Goal: Task Accomplishment & Management: Complete application form

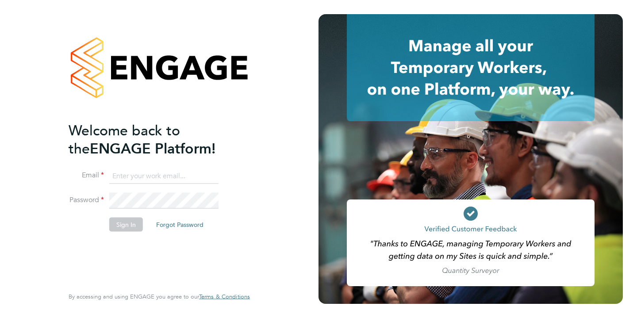
click at [150, 169] on input at bounding box center [163, 176] width 109 height 16
type input "kelly@corerecruiter.co.uk"
click at [135, 215] on li "Password" at bounding box center [155, 205] width 173 height 25
click at [135, 218] on button "Sign In" at bounding box center [126, 225] width 34 height 14
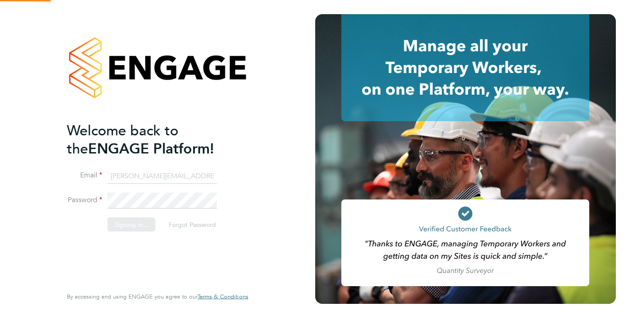
click at [135, 217] on div "Sorry, we are having problems connecting to our services." at bounding box center [157, 159] width 315 height 318
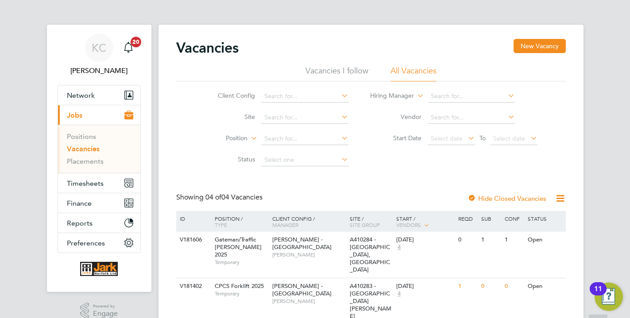
scroll to position [79, 0]
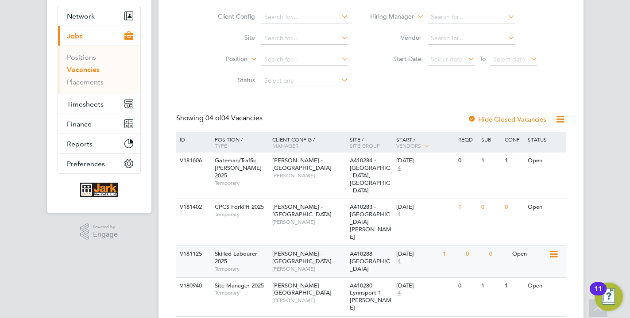
click at [335, 246] on div "Lovell - East Anglia Dave Betts" at bounding box center [308, 261] width 77 height 31
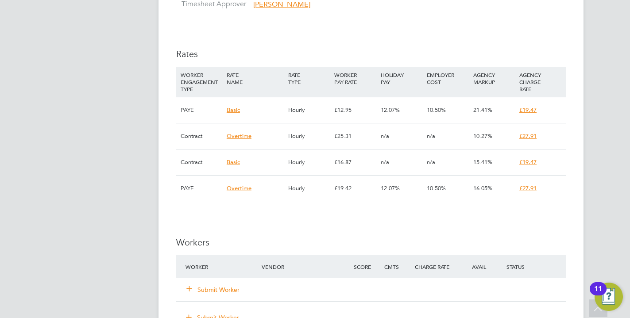
scroll to position [587, 0]
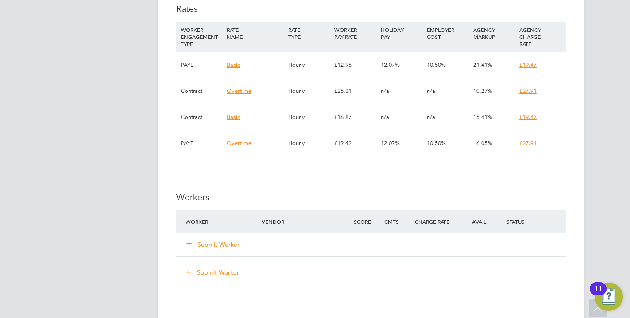
click at [217, 249] on button "Submit Worker" at bounding box center [213, 244] width 53 height 9
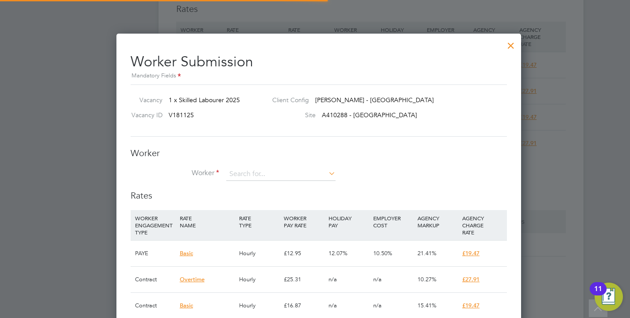
scroll to position [34, 68]
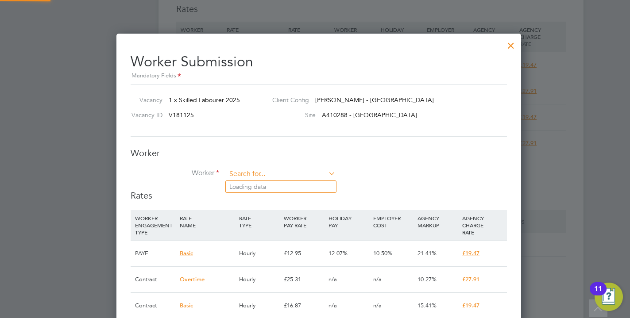
click at [241, 175] on input at bounding box center [280, 174] width 109 height 13
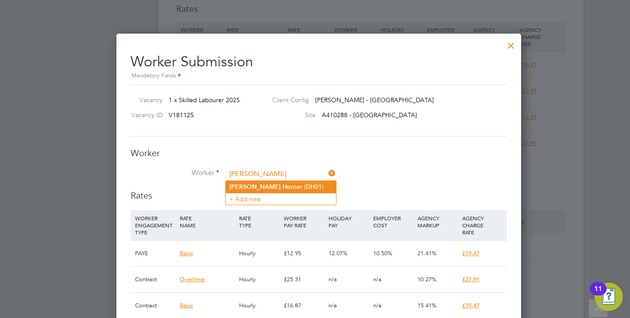
click at [282, 187] on b "Ho" at bounding box center [286, 187] width 8 height 8
type input "Dean Horner (DH01)"
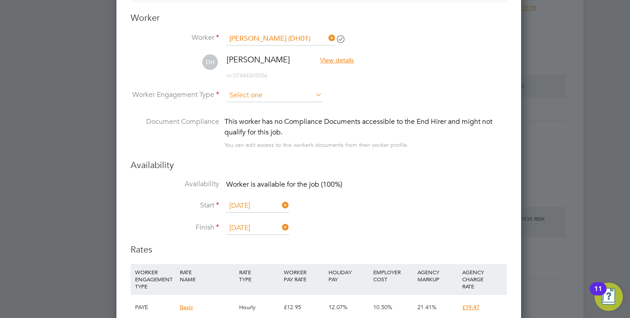
click at [251, 92] on input at bounding box center [274, 95] width 96 height 13
click at [249, 118] on li "PAYE" at bounding box center [274, 120] width 97 height 12
type input "PAYE"
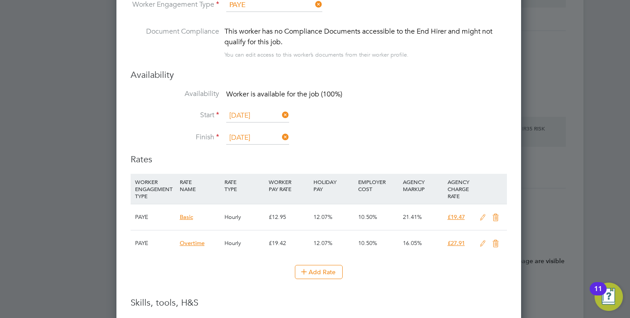
click at [482, 217] on icon at bounding box center [482, 217] width 11 height 7
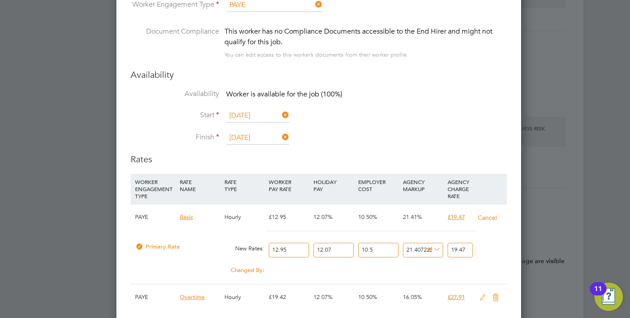
drag, startPoint x: 302, startPoint y: 250, endPoint x: 230, endPoint y: 241, distance: 72.7
click at [269, 243] on input "12.95" at bounding box center [289, 250] width 40 height 15
type input "1"
type input "1.5034749034749035"
type input "14"
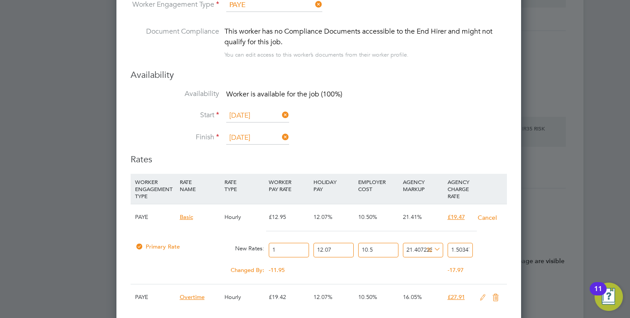
type input "21.048648648648648"
type input "14.5"
type input "21.8003861003861"
type input "14.51"
type input "21.81542084942085"
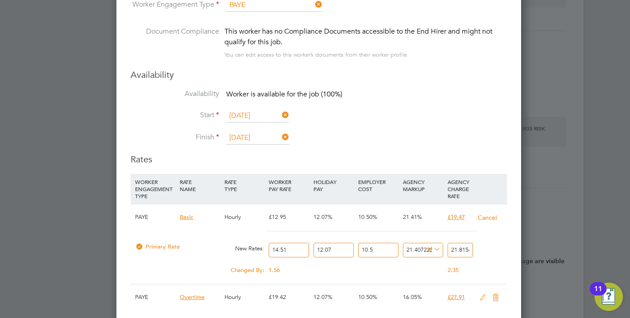
type input "14.51"
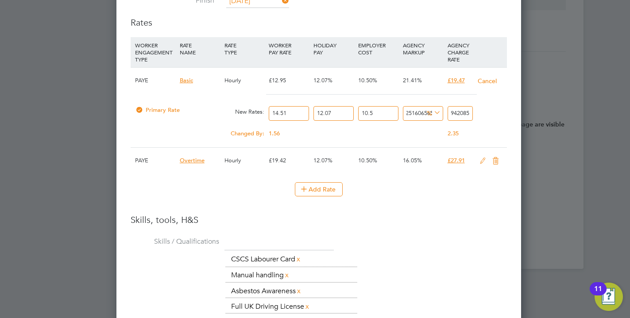
type input "-94.43479793497178"
type input "1"
type input "5.738839235536163"
type input "19"
type input "7.964920061547451"
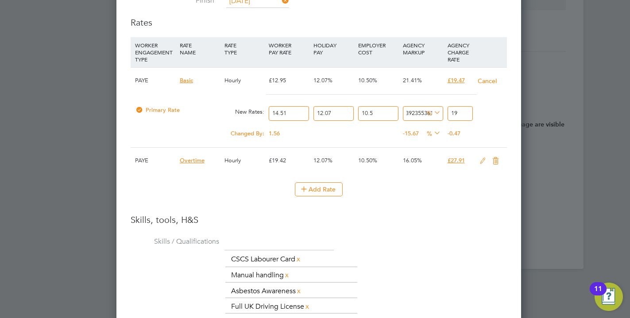
type input "19.4"
type input "8.354484206099427"
type input "19.47"
click at [436, 200] on li "Add Rate" at bounding box center [319, 193] width 376 height 23
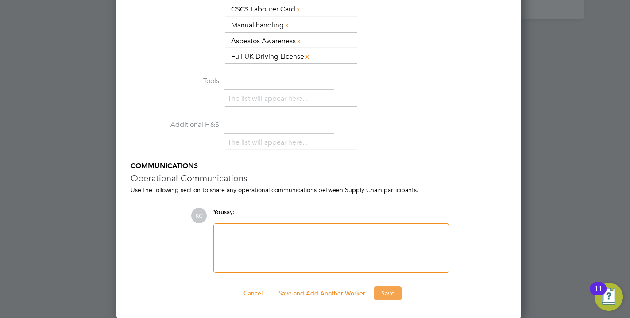
click at [387, 294] on button "Save" at bounding box center [387, 293] width 27 height 14
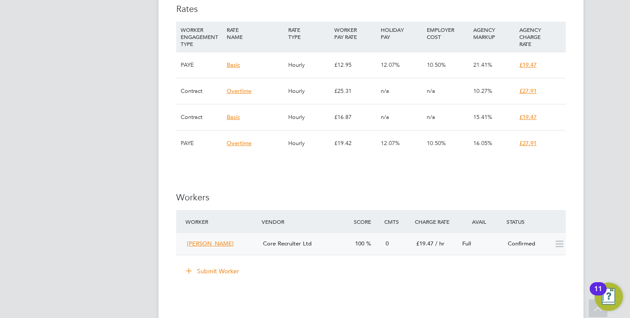
click at [474, 246] on div "Full" at bounding box center [481, 244] width 46 height 15
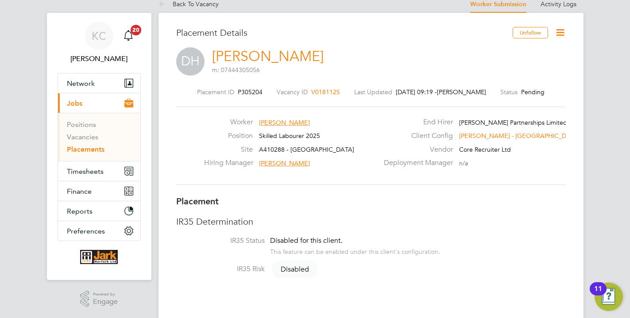
click at [344, 181] on div "Worker Dean Horner Position Skilled Labourer 2025 Site A410288 - Beresford Road…" at bounding box center [370, 146] width 389 height 78
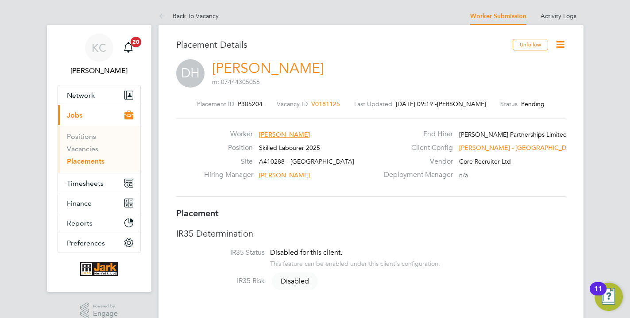
click at [565, 44] on icon at bounding box center [559, 44] width 11 height 11
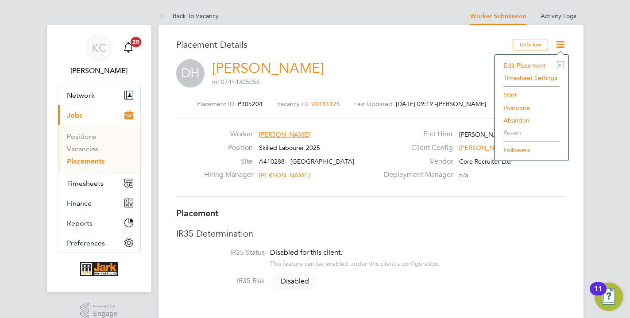
click at [512, 96] on li "Start" at bounding box center [531, 95] width 65 height 12
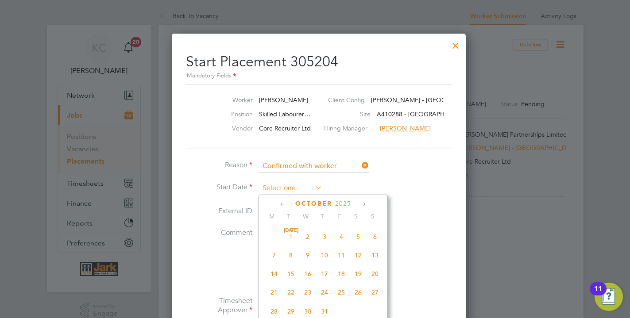
click at [300, 192] on input at bounding box center [290, 188] width 63 height 13
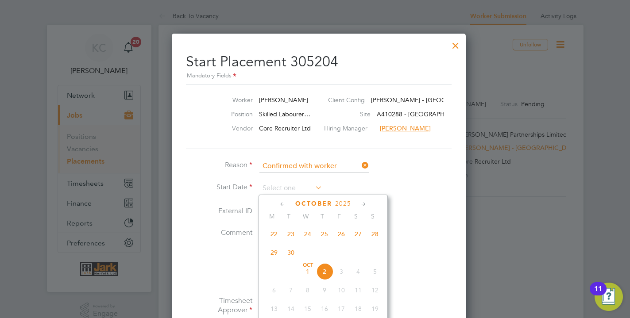
click at [324, 272] on span "2" at bounding box center [324, 271] width 17 height 17
type input "[DATE]"
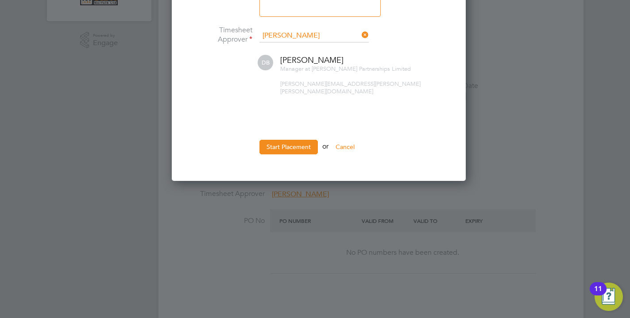
click at [298, 178] on div at bounding box center [315, 159] width 630 height 318
click at [296, 150] on li "Start Placement or Cancel" at bounding box center [319, 151] width 266 height 23
click at [293, 142] on button "Start Placement" at bounding box center [288, 147] width 58 height 14
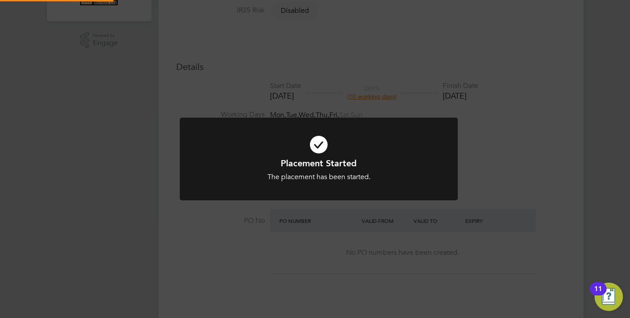
click at [293, 142] on icon at bounding box center [319, 144] width 230 height 35
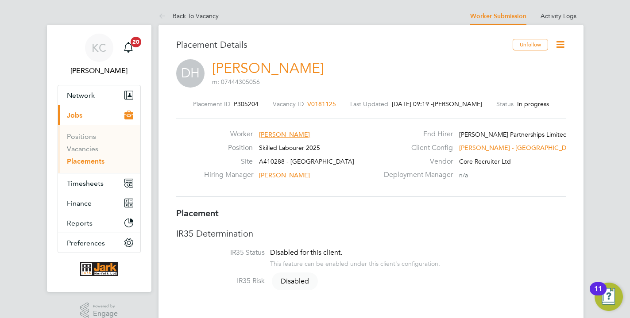
click at [276, 134] on span "Dean Horner" at bounding box center [284, 135] width 51 height 8
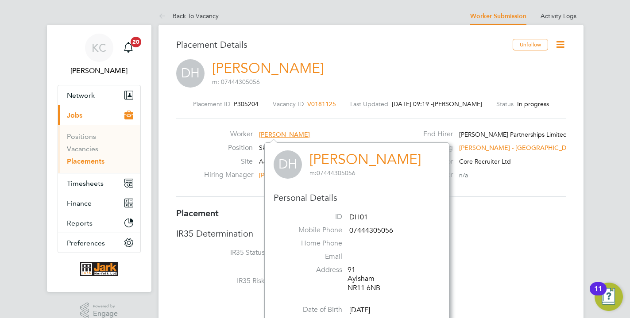
click at [393, 99] on div "Placement ID P305204 Vacancy ID V0181125 Last Updated 02 Oct 2025, 09:19 - Kell…" at bounding box center [370, 148] width 389 height 119
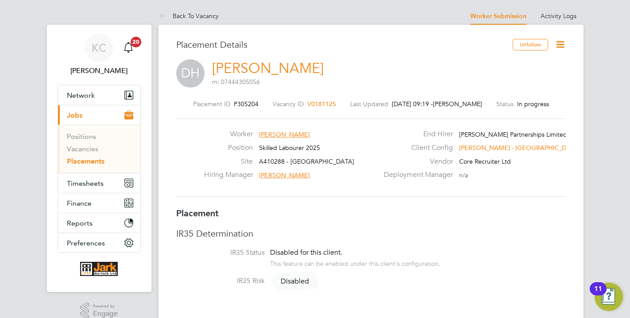
click at [283, 133] on span "Dean Horner" at bounding box center [284, 135] width 51 height 8
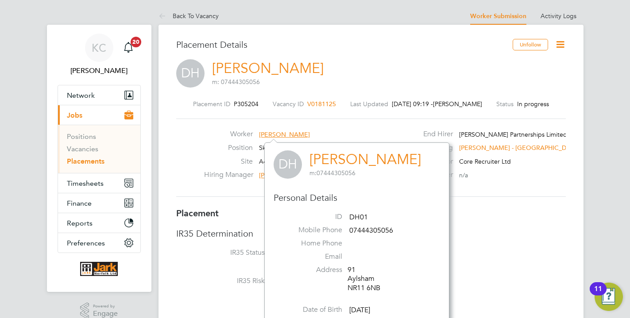
scroll to position [231, 192]
click at [283, 133] on span "Dean Horner" at bounding box center [284, 135] width 51 height 8
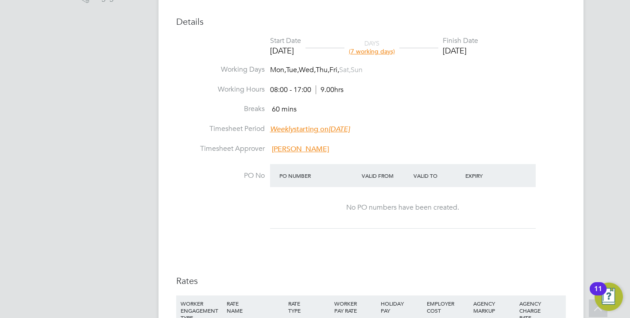
scroll to position [0, 0]
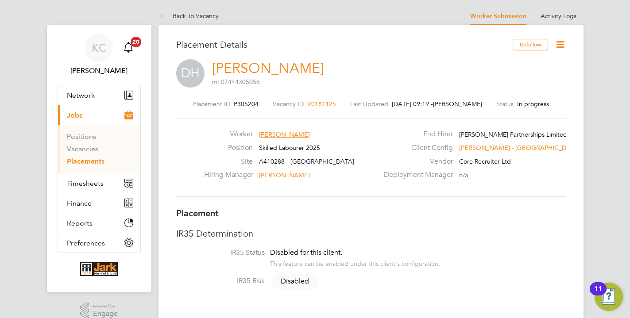
click at [74, 115] on span "Jobs" at bounding box center [74, 115] width 15 height 8
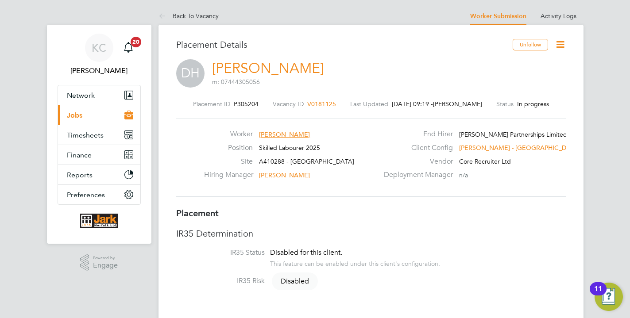
click at [81, 111] on button "Current page: Jobs" at bounding box center [99, 114] width 82 height 19
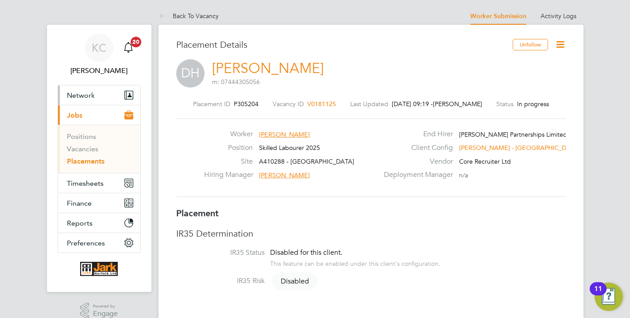
click at [79, 94] on span "Network" at bounding box center [81, 95] width 28 height 8
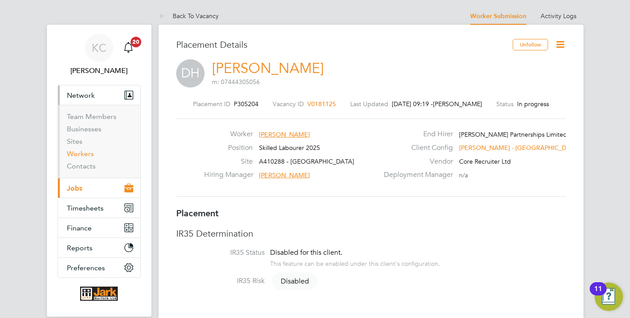
click at [85, 154] on link "Workers" at bounding box center [80, 154] width 27 height 8
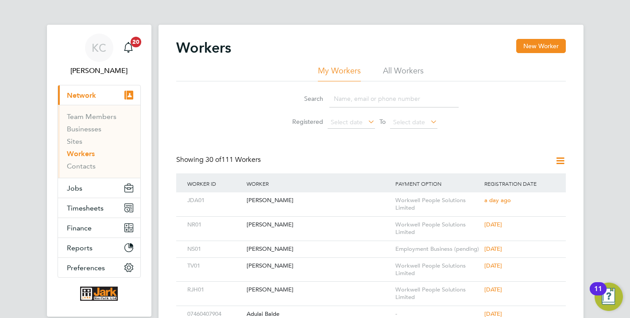
click at [348, 97] on input at bounding box center [393, 98] width 129 height 17
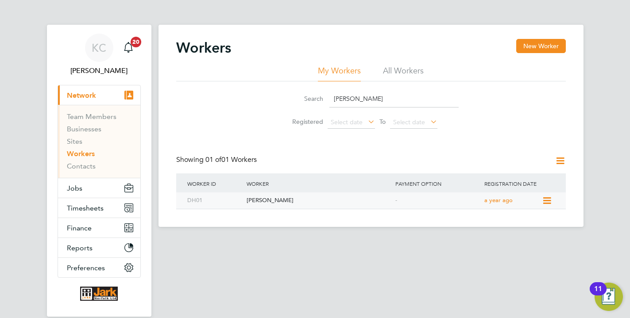
type input "horner"
click at [361, 201] on div "Dean Horner" at bounding box center [318, 200] width 149 height 16
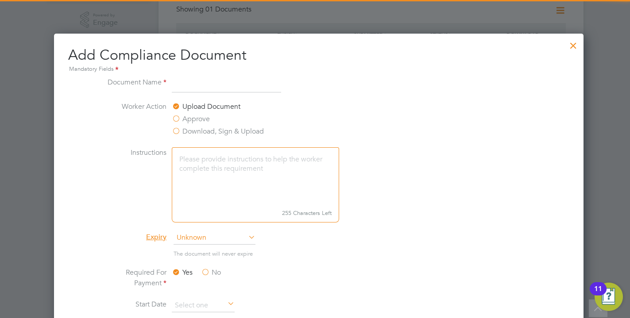
scroll to position [473, 537]
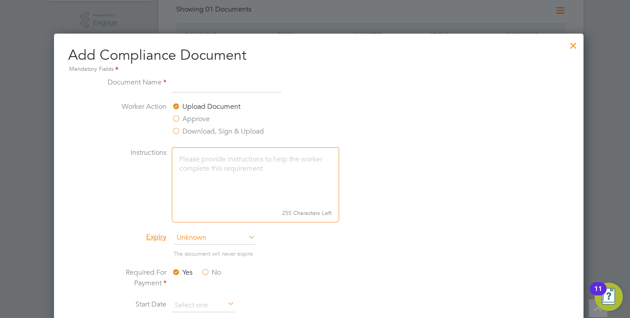
click at [203, 82] on input at bounding box center [226, 85] width 109 height 16
click at [574, 42] on div at bounding box center [573, 43] width 16 height 16
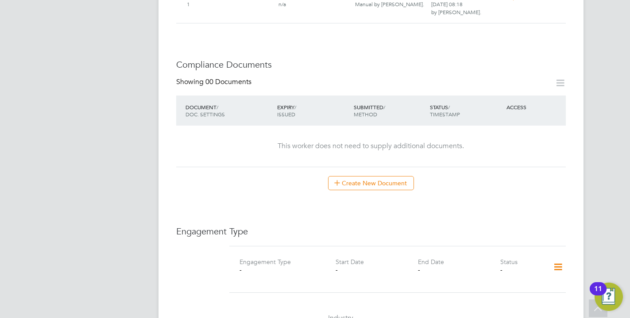
scroll to position [429, 0]
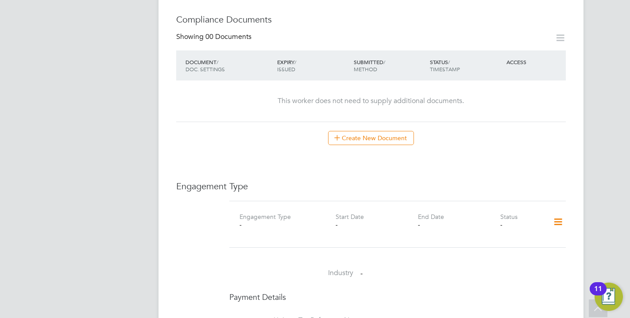
click at [559, 219] on icon at bounding box center [557, 222] width 15 height 20
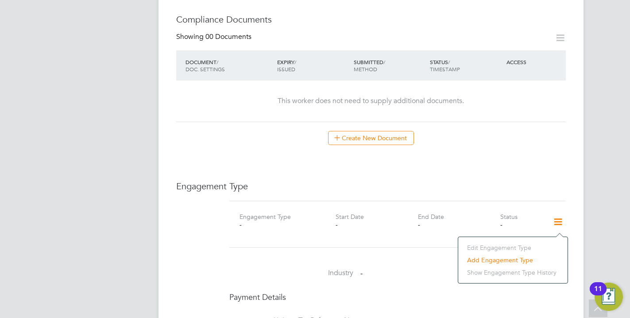
click at [481, 261] on li "Add Engagement Type" at bounding box center [512, 260] width 100 height 12
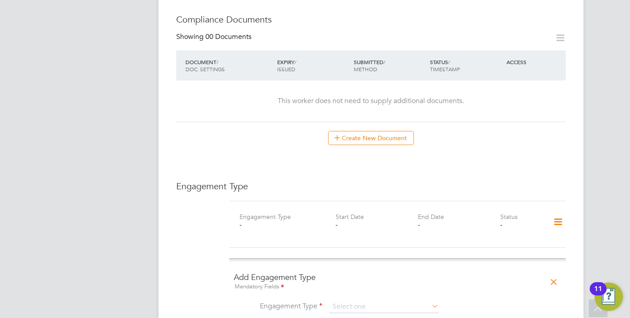
scroll to position [655, 0]
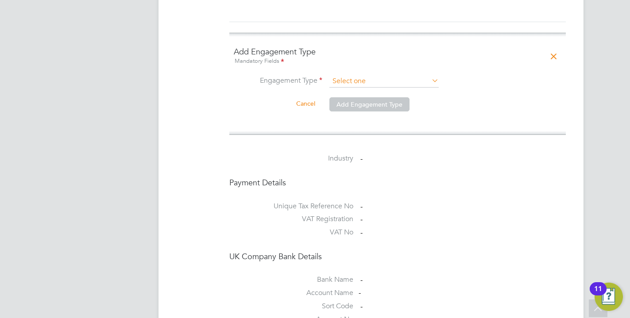
click at [399, 86] on input at bounding box center [383, 81] width 109 height 12
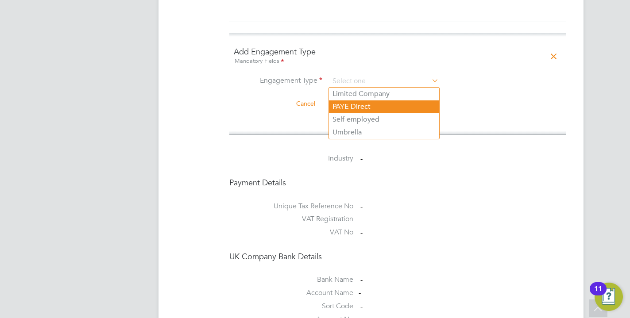
click at [346, 105] on li "PAYE Direct" at bounding box center [384, 106] width 110 height 13
type input "PAYE Direct"
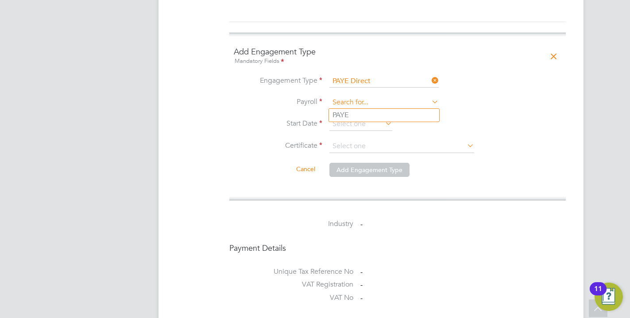
click at [359, 102] on input at bounding box center [383, 102] width 109 height 12
click at [341, 113] on li "PAYE" at bounding box center [384, 115] width 110 height 13
type input "PAYE"
click at [346, 124] on input at bounding box center [360, 124] width 63 height 13
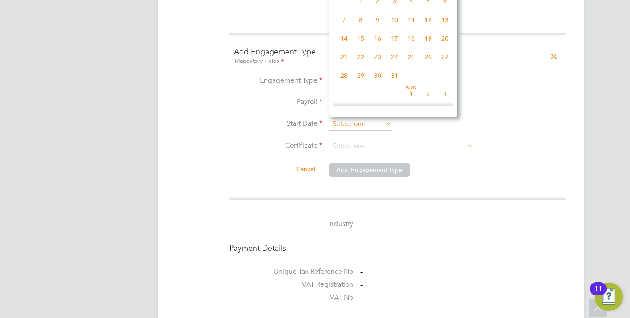
scroll to position [245, 0]
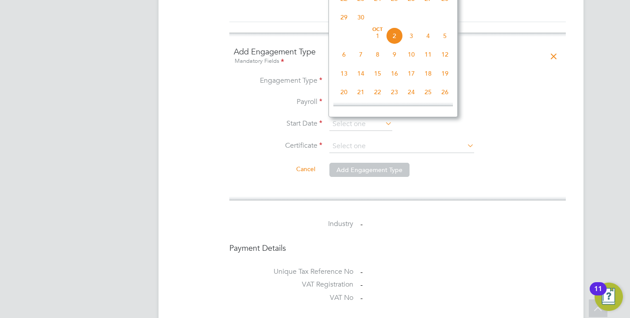
click at [396, 35] on span "2" at bounding box center [394, 35] width 17 height 17
type input "[DATE]"
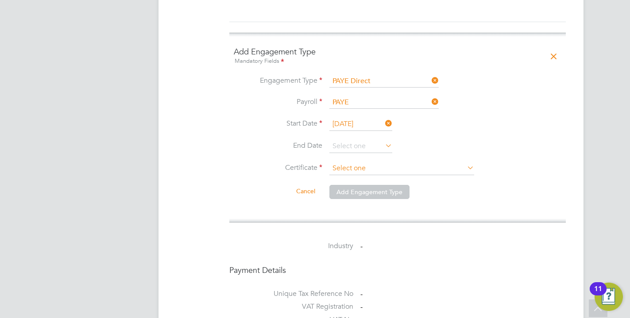
click at [340, 168] on input at bounding box center [401, 168] width 145 height 13
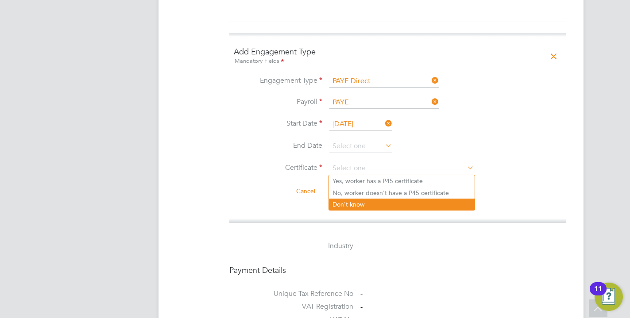
click at [352, 204] on li "Don't know" at bounding box center [402, 205] width 146 height 12
type input "Don't know"
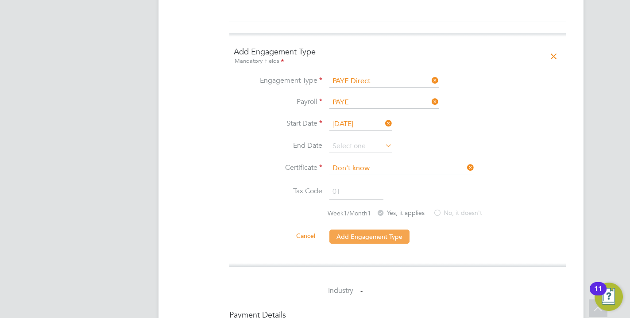
click at [353, 242] on button "Add Engagement Type" at bounding box center [369, 237] width 80 height 14
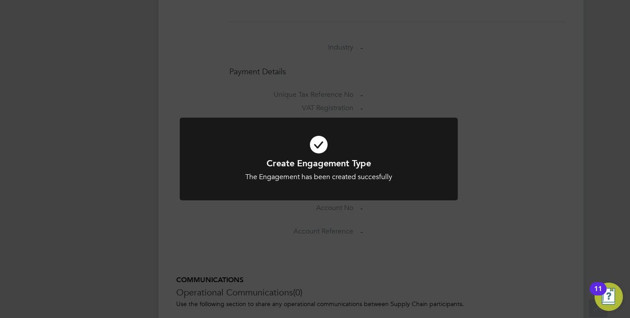
click at [468, 144] on div "Create Engagement Type The Engagement has been created succesfully Cancel Okay" at bounding box center [315, 159] width 630 height 318
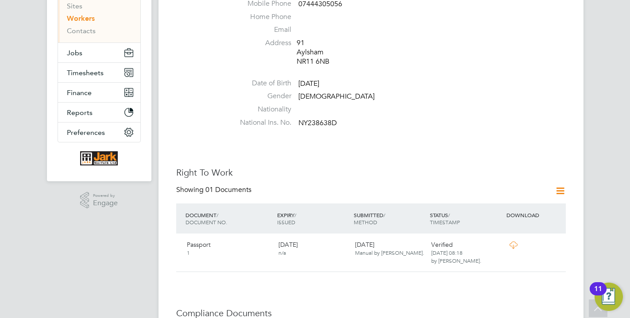
scroll to position [0, 0]
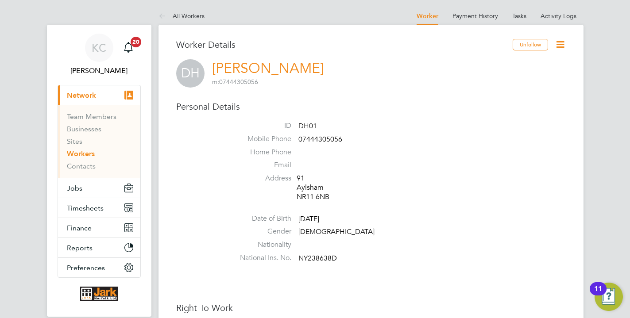
click at [90, 155] on link "Workers" at bounding box center [81, 154] width 28 height 8
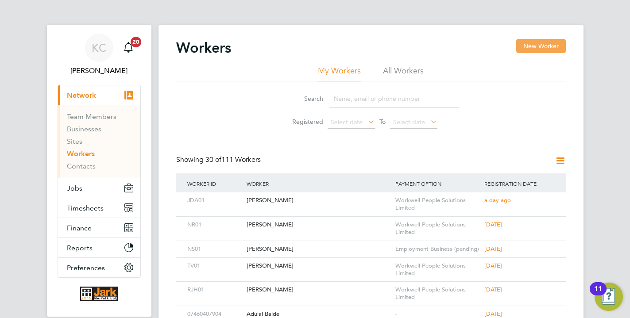
click at [524, 52] on button "New Worker" at bounding box center [541, 46] width 50 height 14
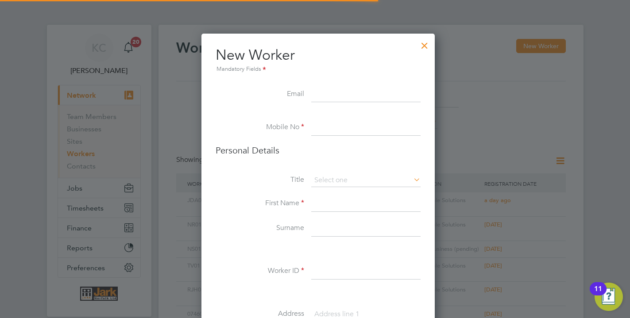
click at [531, 46] on div at bounding box center [315, 159] width 630 height 318
click at [320, 200] on input at bounding box center [365, 204] width 109 height 16
paste input "[PERSON_NAME]"
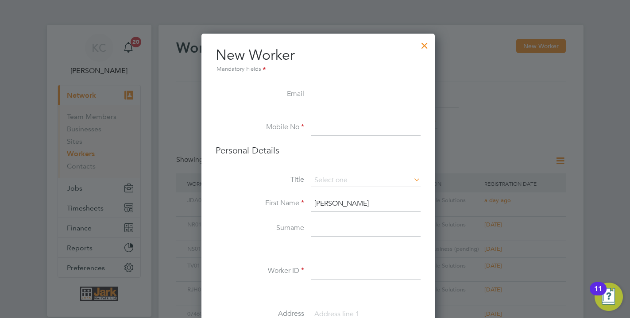
type input "[PERSON_NAME]"
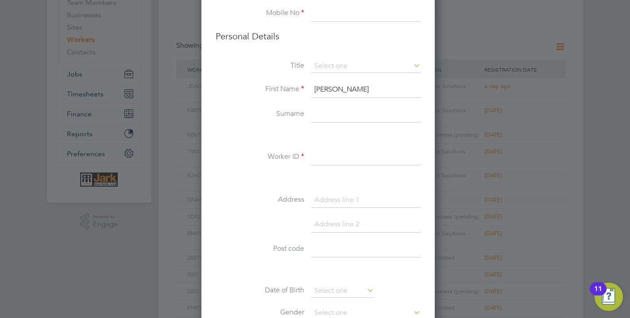
scroll to position [115, 0]
type input "Skowronek"
type input "KS01"
click at [325, 17] on input at bounding box center [365, 13] width 109 height 16
paste input "07404895812"
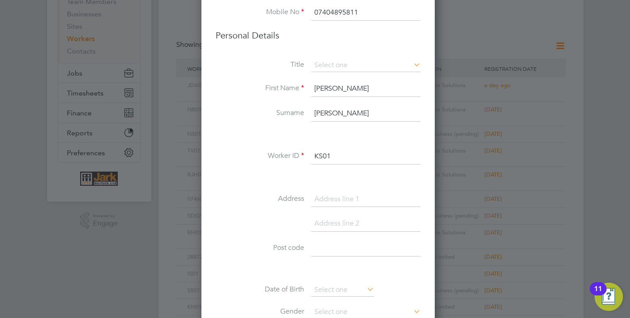
type input "07404895811"
click at [338, 201] on input at bounding box center [365, 200] width 109 height 16
type input "17"
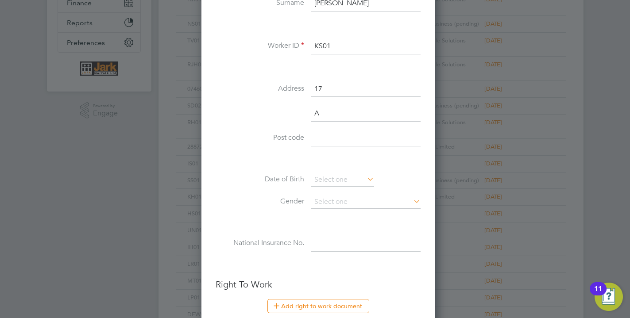
scroll to position [781, 242]
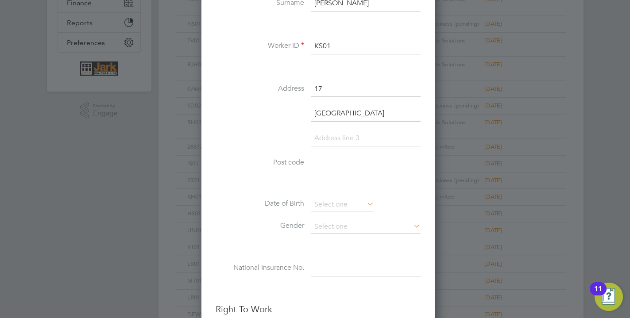
type input "ADLAND ROAD"
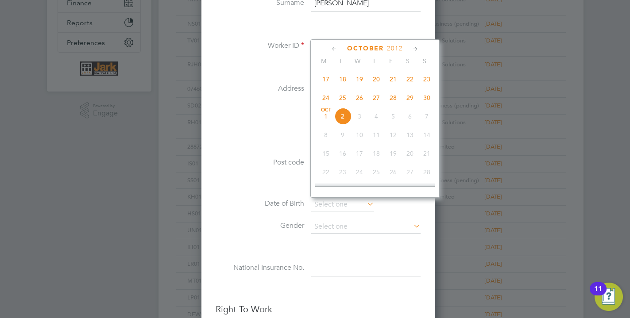
click at [251, 124] on li "ADLAND ROAD" at bounding box center [318, 118] width 205 height 25
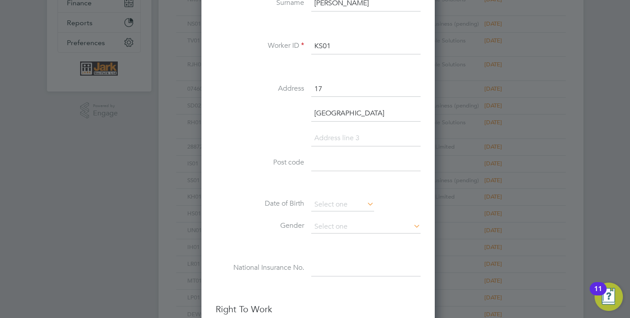
click at [289, 159] on label "Post code" at bounding box center [260, 162] width 89 height 9
click at [333, 160] on input at bounding box center [365, 163] width 109 height 16
type input "V"
paste input "IP25 6GP"
type input "IP25 6GP"
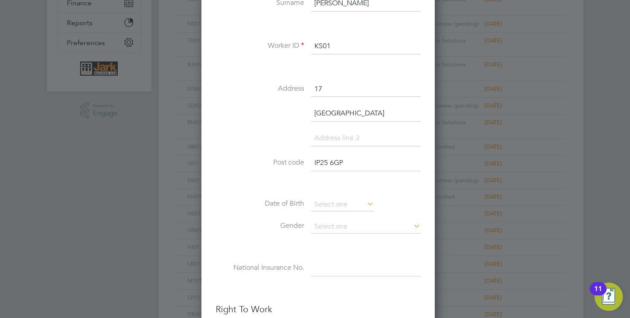
click at [316, 248] on li at bounding box center [318, 247] width 205 height 9
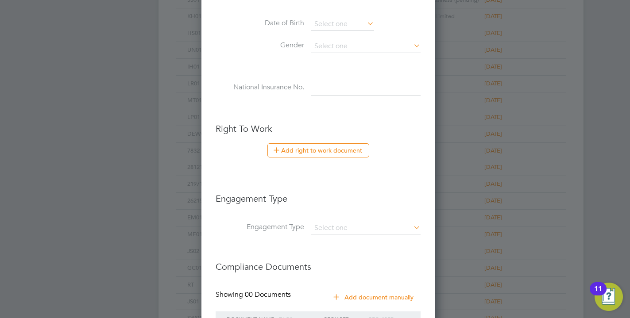
scroll to position [488, 0]
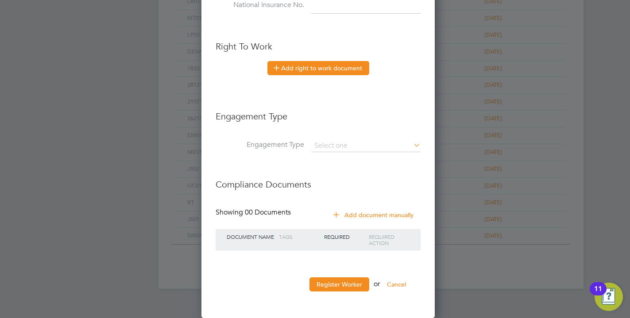
click at [359, 70] on button "Add right to work document" at bounding box center [318, 68] width 102 height 14
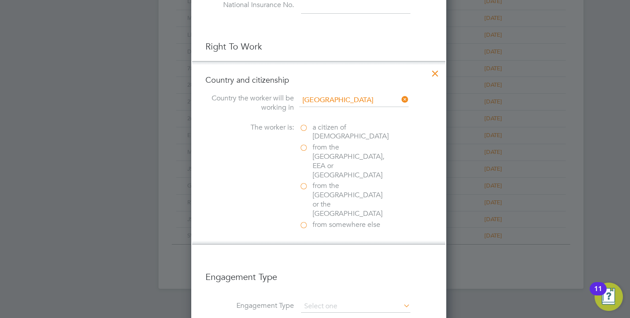
scroll to position [914, 263]
click at [323, 131] on span "a citizen of United Kingdom" at bounding box center [350, 132] width 76 height 19
click at [0, 0] on input "a citizen of United Kingdom" at bounding box center [0, 0] width 0 height 0
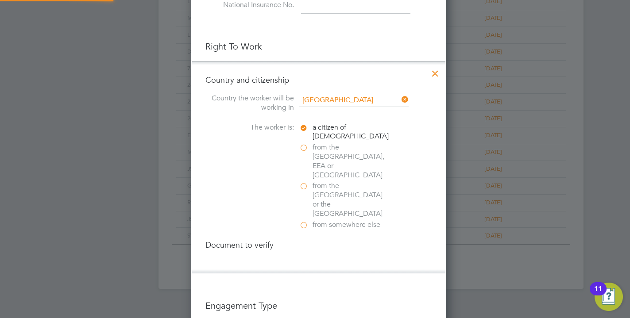
scroll to position [962, 263]
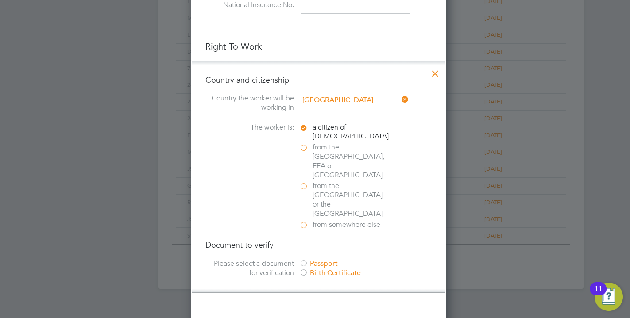
click at [306, 260] on div at bounding box center [303, 264] width 9 height 9
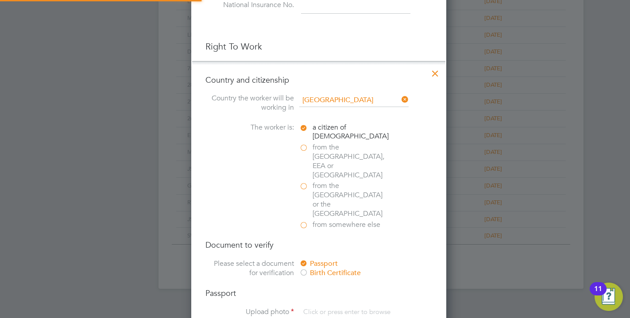
scroll to position [19, 117]
click at [311, 308] on input "file" at bounding box center [338, 321] width 139 height 27
type input "C:\fakepath\ORIG PP.jpg"
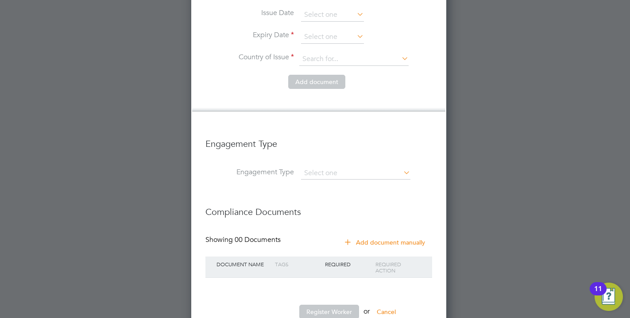
scroll to position [748, 0]
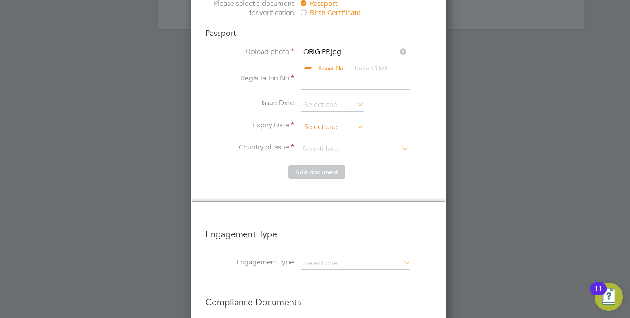
click at [320, 121] on input at bounding box center [332, 127] width 63 height 13
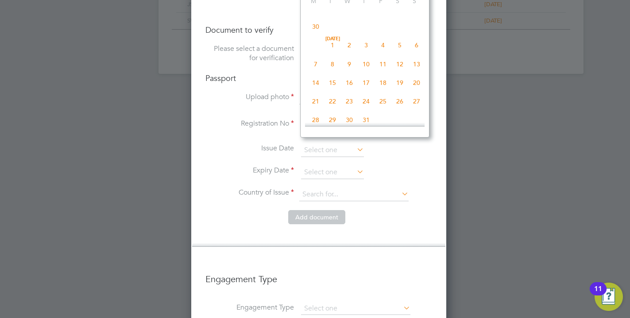
scroll to position [658, 0]
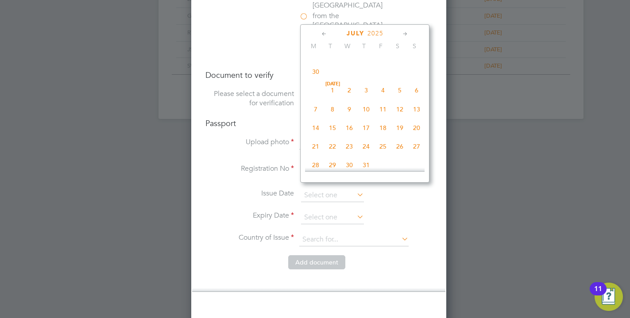
click at [405, 35] on icon at bounding box center [405, 34] width 8 height 10
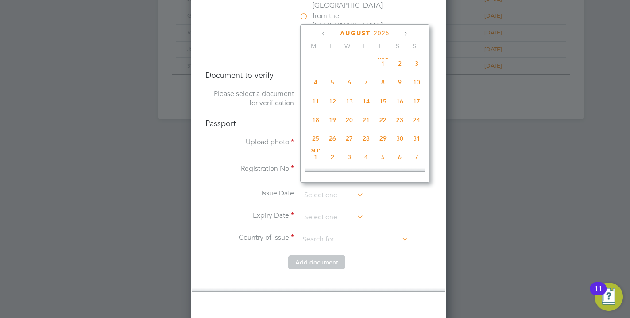
click at [405, 35] on icon at bounding box center [405, 34] width 8 height 10
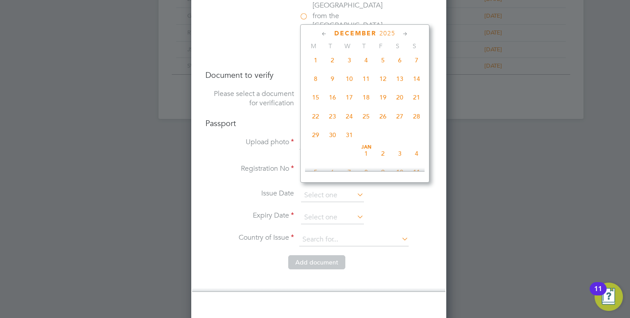
click at [405, 35] on icon at bounding box center [405, 34] width 8 height 10
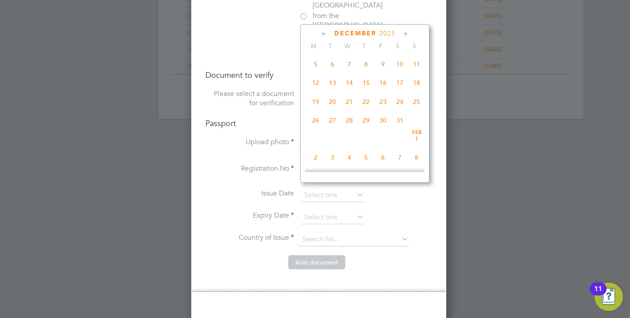
click at [405, 35] on icon at bounding box center [405, 34] width 8 height 10
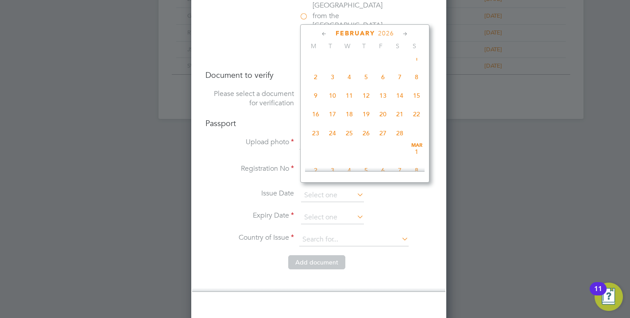
click at [405, 35] on icon at bounding box center [405, 34] width 8 height 10
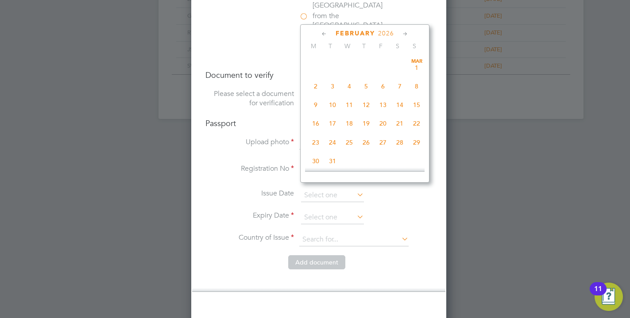
click at [405, 35] on icon at bounding box center [405, 34] width 8 height 10
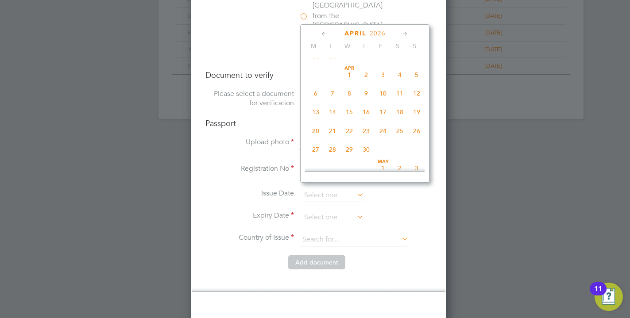
click at [405, 35] on icon at bounding box center [405, 34] width 8 height 10
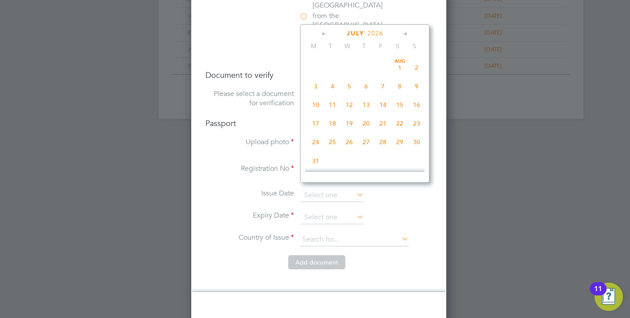
click at [405, 35] on icon at bounding box center [405, 34] width 8 height 10
click at [405, 36] on icon at bounding box center [405, 34] width 8 height 10
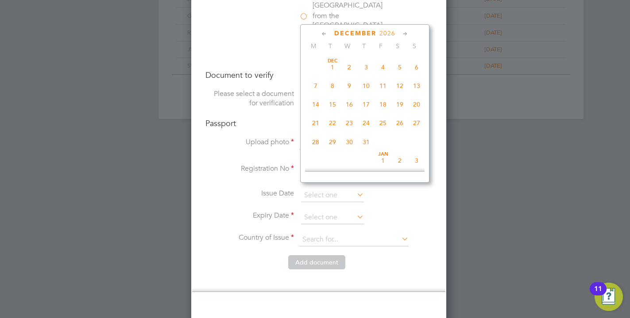
scroll to position [1942, 0]
click at [398, 150] on span "30" at bounding box center [399, 141] width 17 height 17
type input "[DATE]"
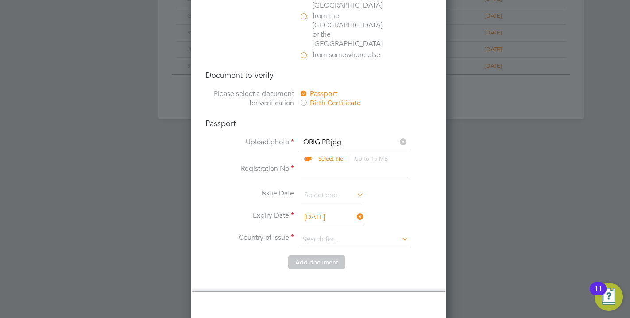
click at [310, 164] on input at bounding box center [355, 172] width 109 height 16
type input "1"
click at [316, 233] on input at bounding box center [353, 239] width 109 height 13
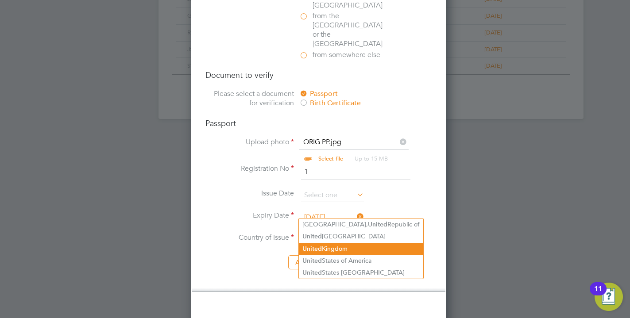
click at [334, 247] on li "United Kingdom" at bounding box center [361, 249] width 124 height 12
type input "United Kingdom"
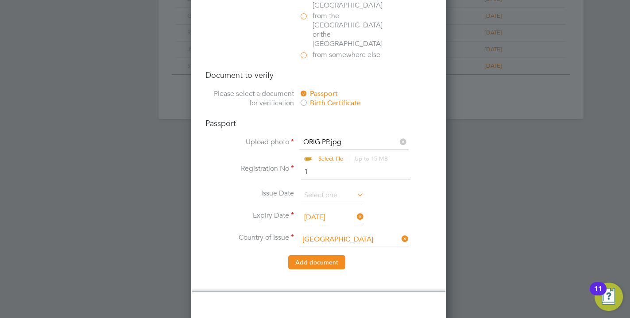
click at [314, 255] on button "Add document" at bounding box center [316, 262] width 57 height 14
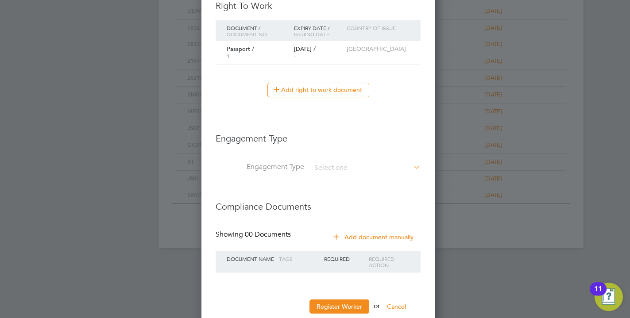
scroll to position [551, 0]
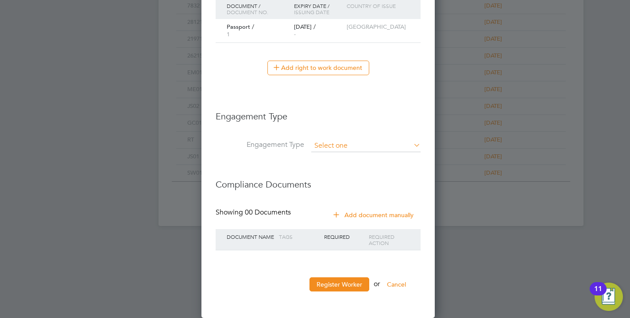
click at [336, 151] on input at bounding box center [365, 146] width 109 height 12
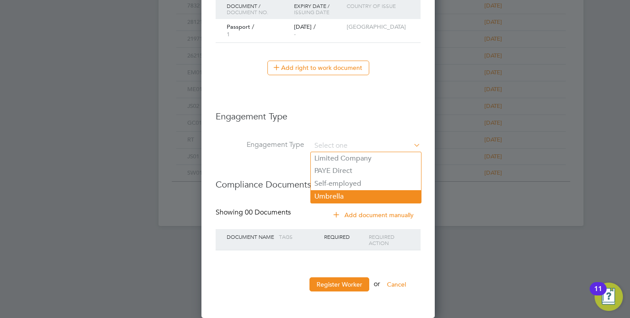
click at [327, 195] on li "Umbrella" at bounding box center [366, 196] width 110 height 13
type input "Umbrella"
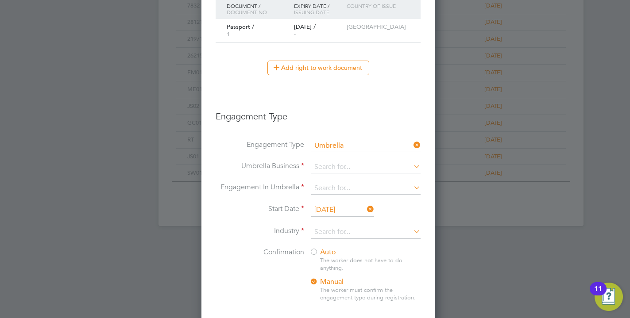
scroll to position [1008, 242]
click at [330, 164] on input at bounding box center [365, 167] width 109 height 12
click at [326, 189] on li "Workwell People Solutions Limited" at bounding box center [370, 192] width 119 height 13
type input "Workwell People Solutions Limited"
click at [325, 185] on input at bounding box center [365, 188] width 109 height 12
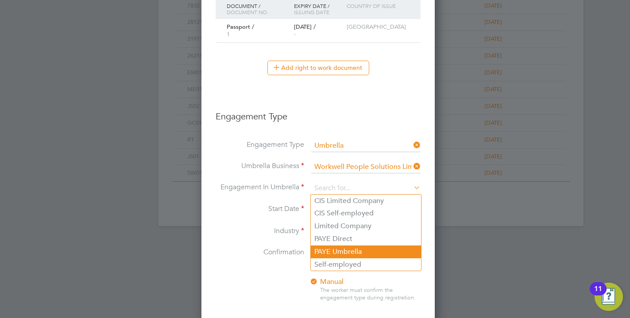
click at [347, 255] on li "PAYE Umbrella" at bounding box center [366, 252] width 110 height 13
type input "PAYE Umbrella"
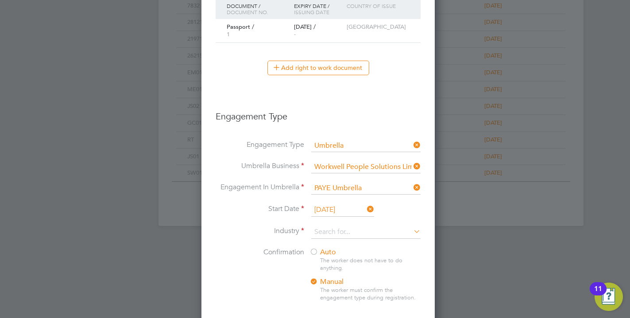
scroll to position [641, 0]
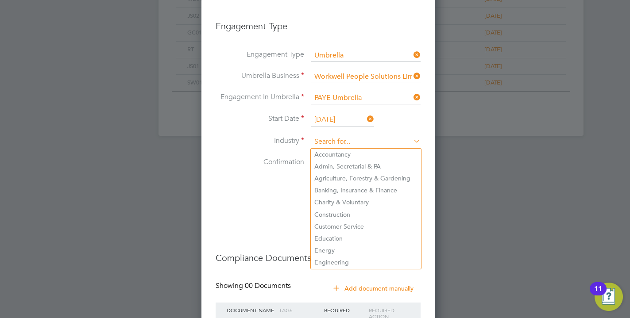
click at [344, 143] on input at bounding box center [365, 141] width 109 height 13
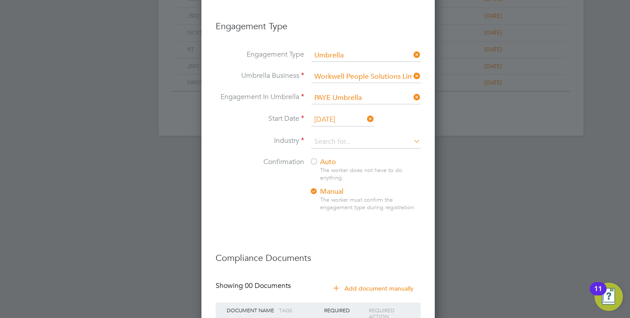
click at [327, 211] on li "Construction" at bounding box center [366, 215] width 110 height 12
type input "Construction"
click at [316, 162] on div at bounding box center [313, 162] width 9 height 9
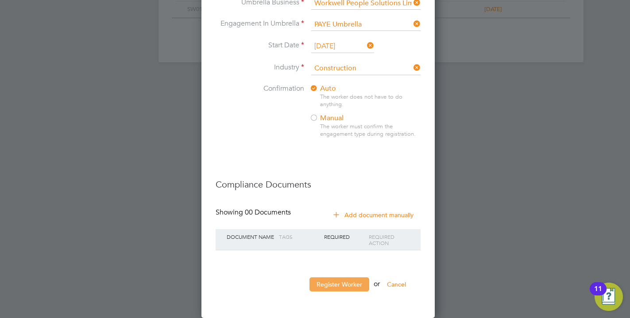
click at [327, 287] on button "Register Worker" at bounding box center [339, 284] width 60 height 14
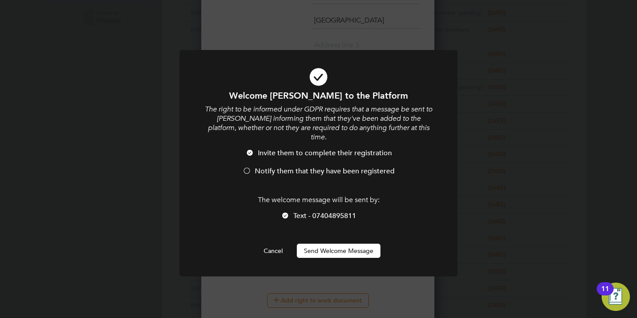
scroll to position [1008, 243]
click at [256, 167] on span "Notify them that they have been registered" at bounding box center [325, 171] width 140 height 9
click at [318, 244] on button "Send Welcome Message" at bounding box center [339, 251] width 84 height 14
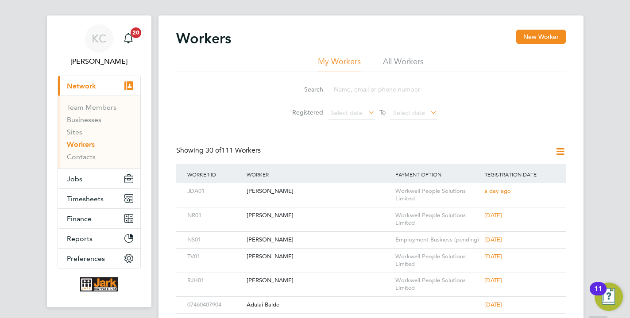
scroll to position [0, 0]
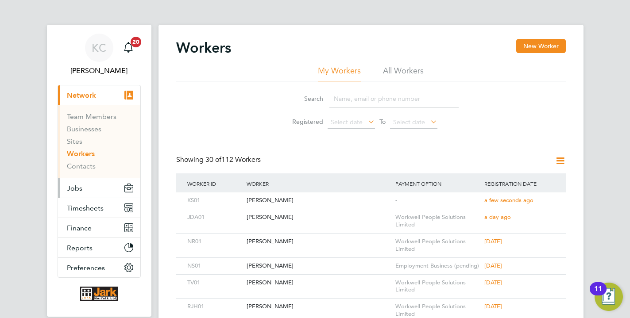
click at [78, 193] on button "Jobs" at bounding box center [99, 187] width 82 height 19
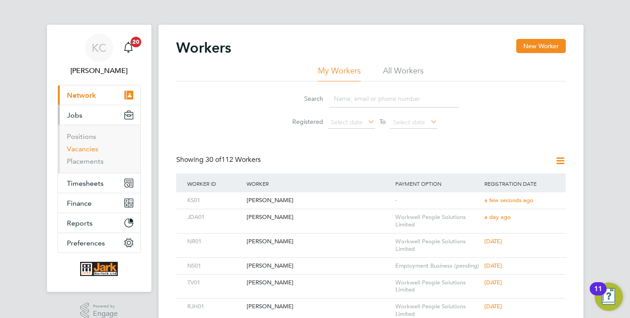
click at [90, 152] on link "Vacancies" at bounding box center [82, 149] width 31 height 8
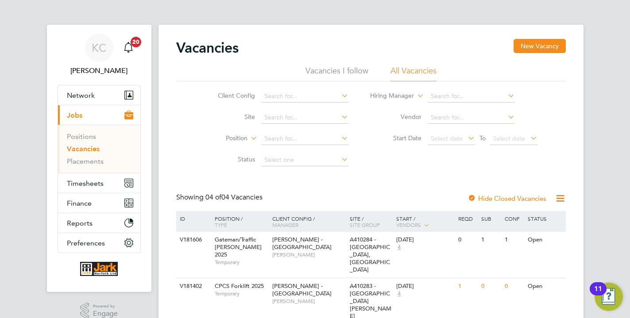
scroll to position [79, 0]
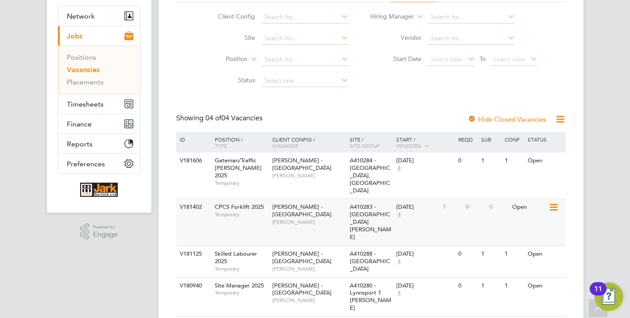
click at [479, 203] on div "V181402 CPCS Forklift 2025 Temporary Lovell - East Anglia Stuart Middleton A410…" at bounding box center [370, 222] width 389 height 46
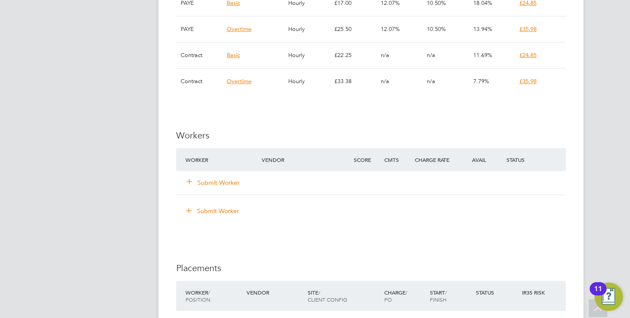
scroll to position [812, 0]
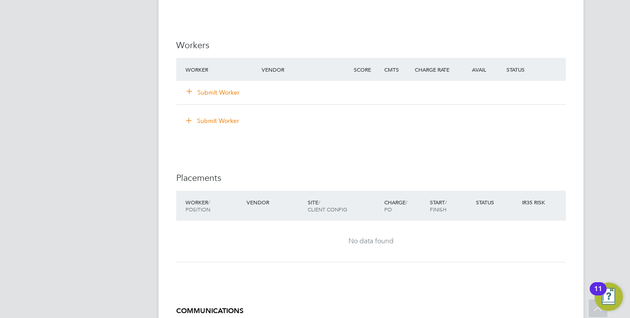
click at [239, 89] on button "Submit Worker" at bounding box center [213, 92] width 53 height 9
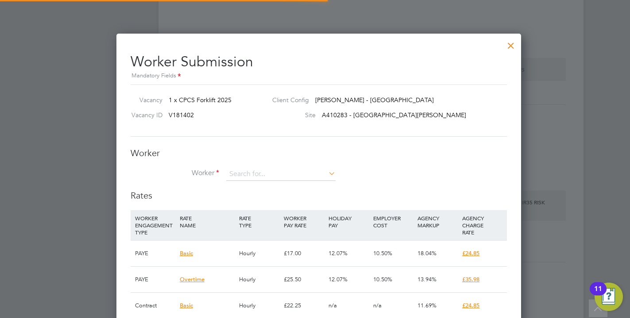
scroll to position [34, 68]
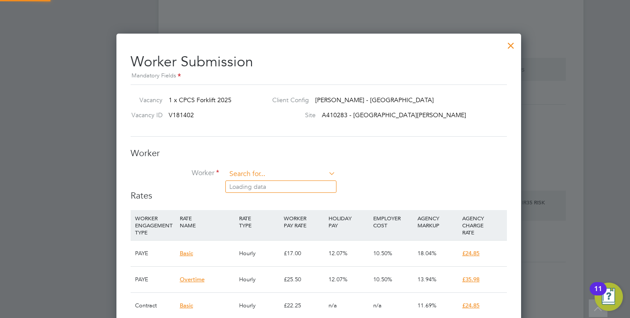
click at [237, 176] on input at bounding box center [280, 174] width 109 height 13
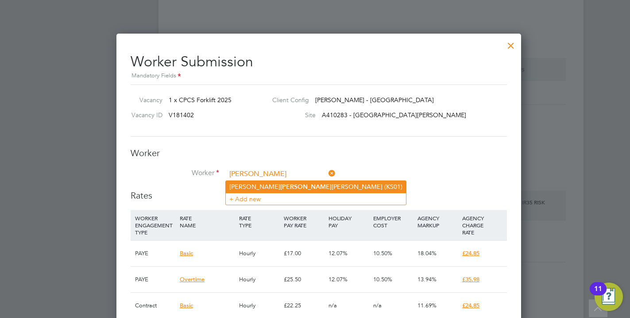
click at [280, 190] on b "[PERSON_NAME]" at bounding box center [305, 187] width 51 height 8
type input "[PERSON_NAME] (KS01)"
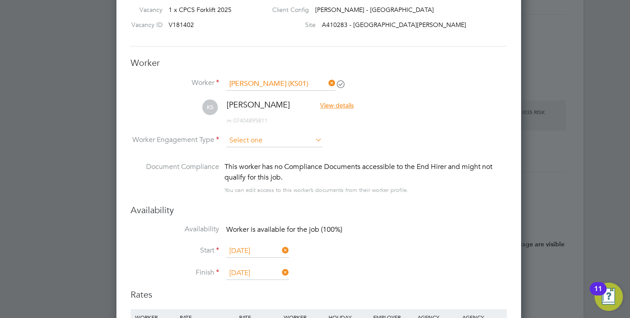
click at [275, 138] on input at bounding box center [274, 140] width 96 height 13
click at [253, 153] on li "Contract" at bounding box center [274, 153] width 97 height 12
type input "Contract"
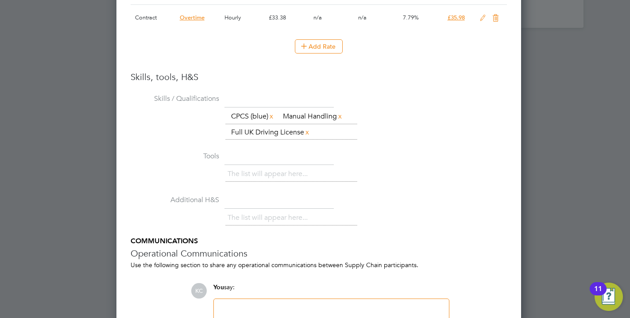
click at [387, 187] on li "Tools The list will appear here..." at bounding box center [319, 172] width 376 height 44
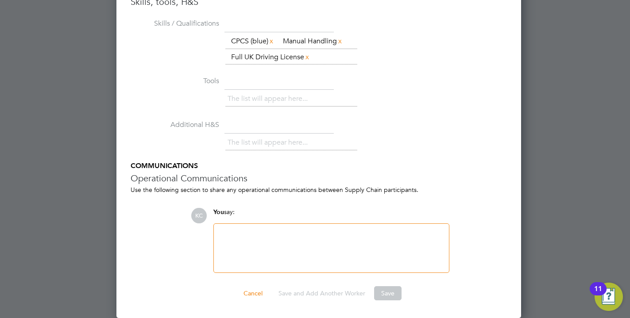
click at [370, 258] on div at bounding box center [331, 248] width 224 height 38
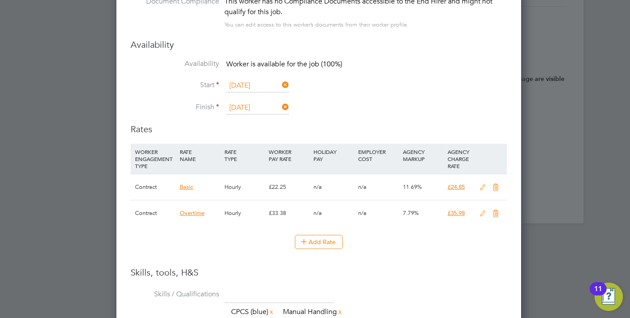
click at [485, 189] on icon at bounding box center [482, 187] width 11 height 7
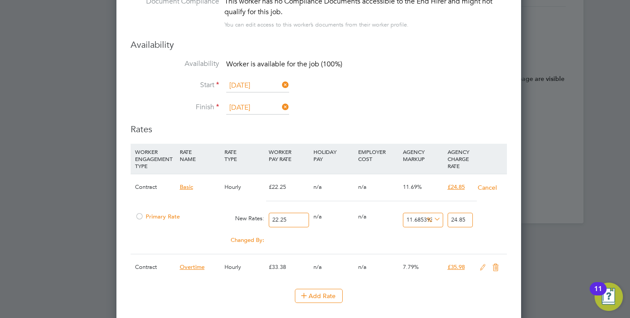
click at [143, 219] on div at bounding box center [139, 219] width 9 height 7
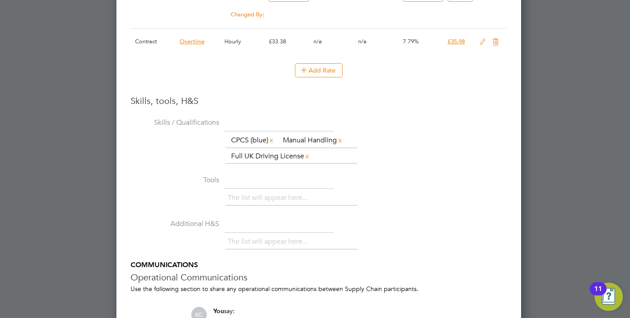
scroll to position [1393, 0]
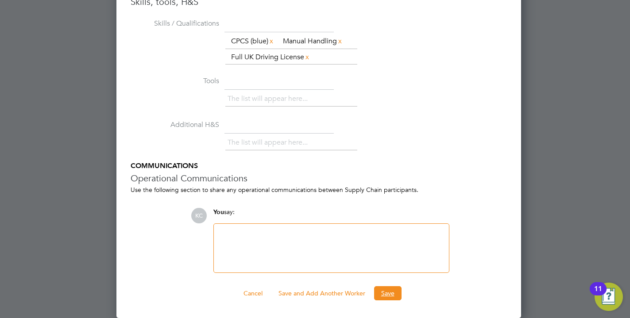
click at [386, 295] on button "Save" at bounding box center [387, 293] width 27 height 14
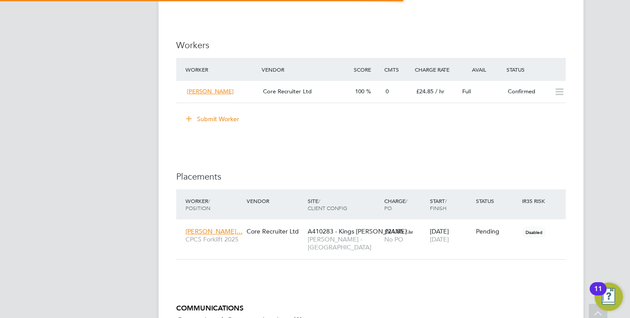
scroll to position [12, 12]
click at [470, 96] on div "Full" at bounding box center [481, 92] width 46 height 15
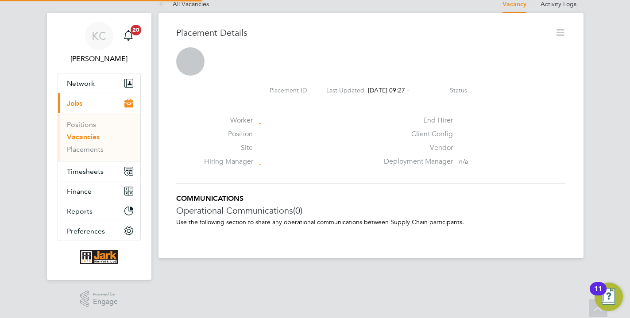
scroll to position [12, 12]
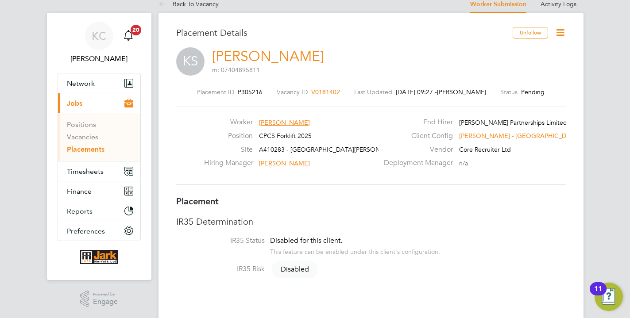
click at [562, 31] on icon at bounding box center [559, 32] width 11 height 11
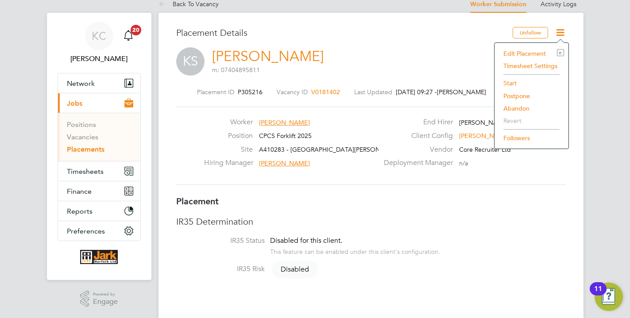
click at [511, 85] on li "Start" at bounding box center [531, 83] width 65 height 12
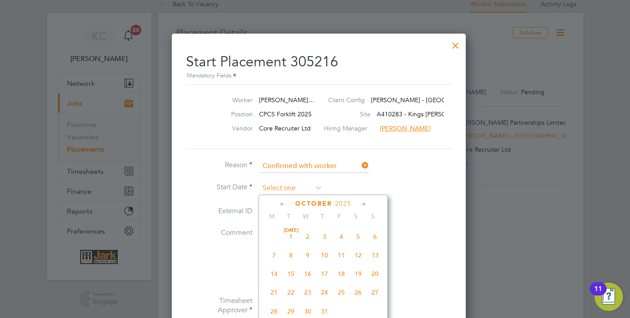
click at [283, 191] on input at bounding box center [290, 188] width 63 height 13
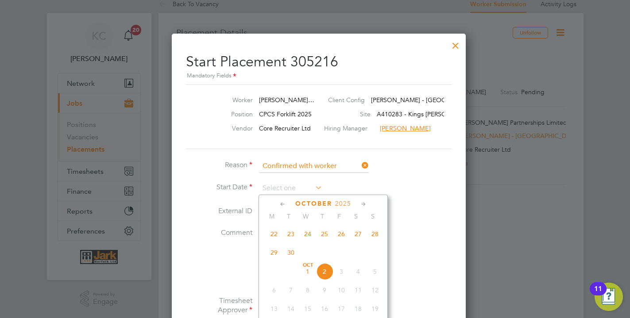
click at [325, 272] on span "2" at bounding box center [324, 271] width 17 height 17
type input "[DATE]"
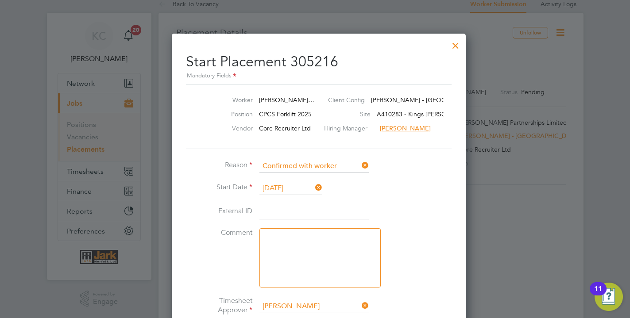
click at [238, 213] on label "External ID" at bounding box center [219, 211] width 66 height 9
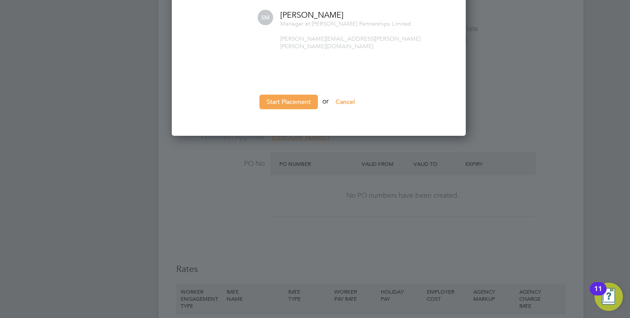
click at [291, 100] on button "Start Placement" at bounding box center [288, 102] width 58 height 14
